Goal: Task Accomplishment & Management: Use online tool/utility

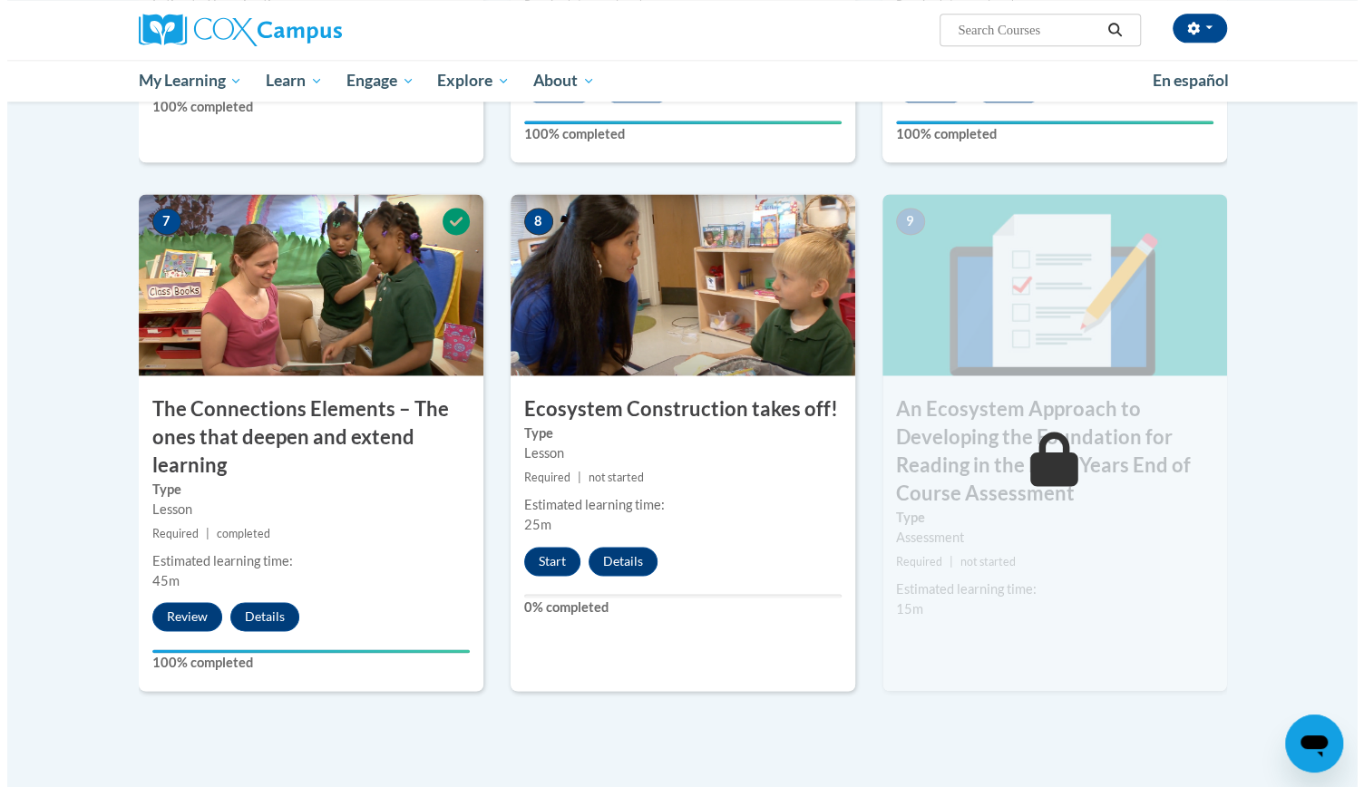
scroll to position [1330, 0]
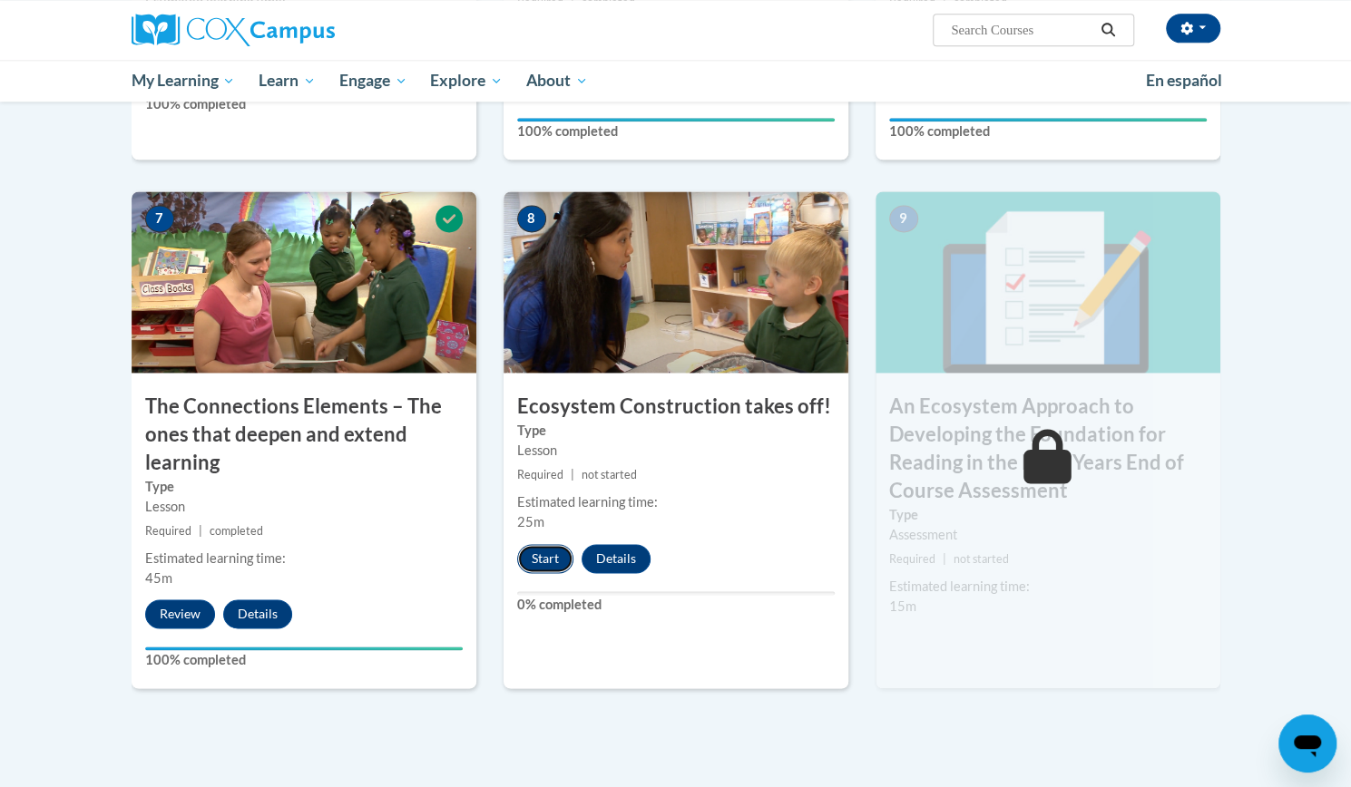
click at [532, 548] on button "Start" at bounding box center [545, 558] width 56 height 29
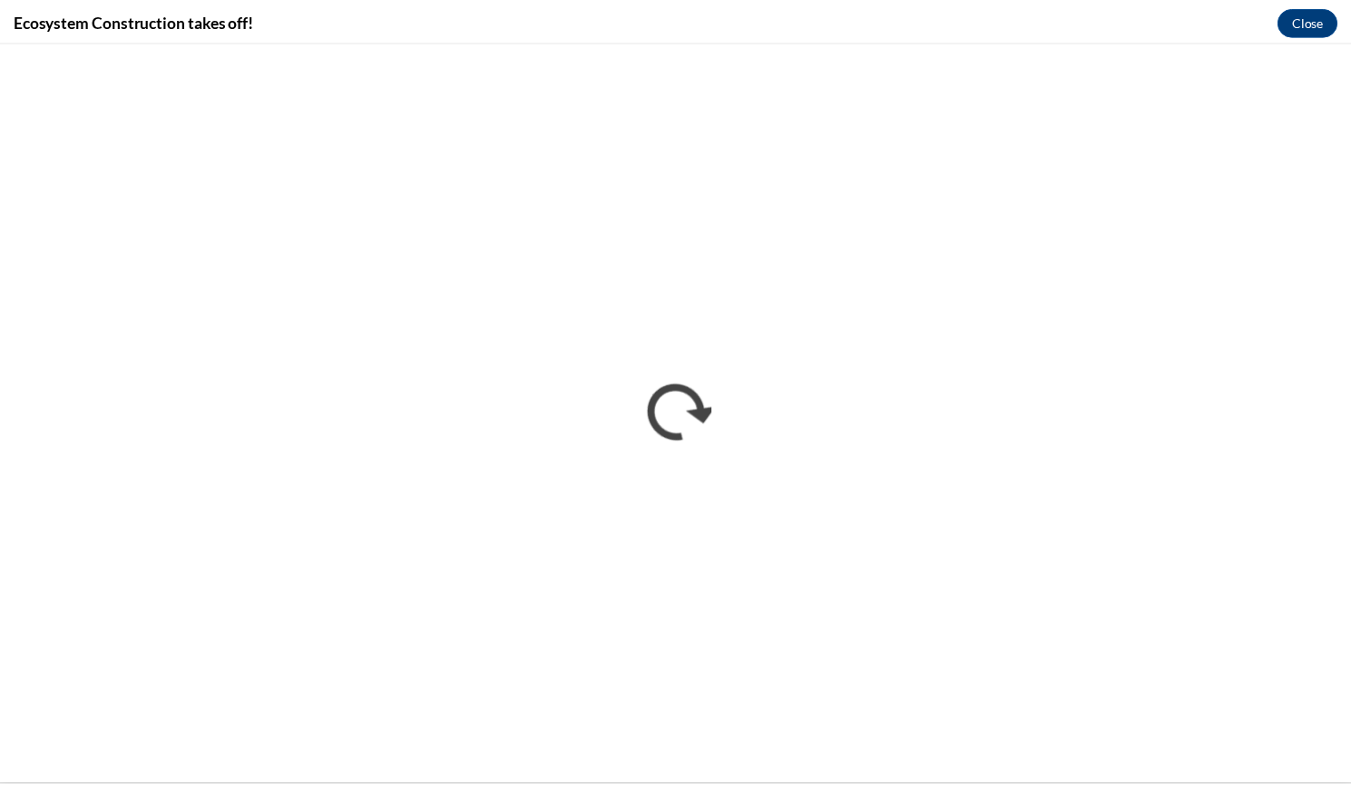
scroll to position [0, 0]
